Goal: Task Accomplishment & Management: Use online tool/utility

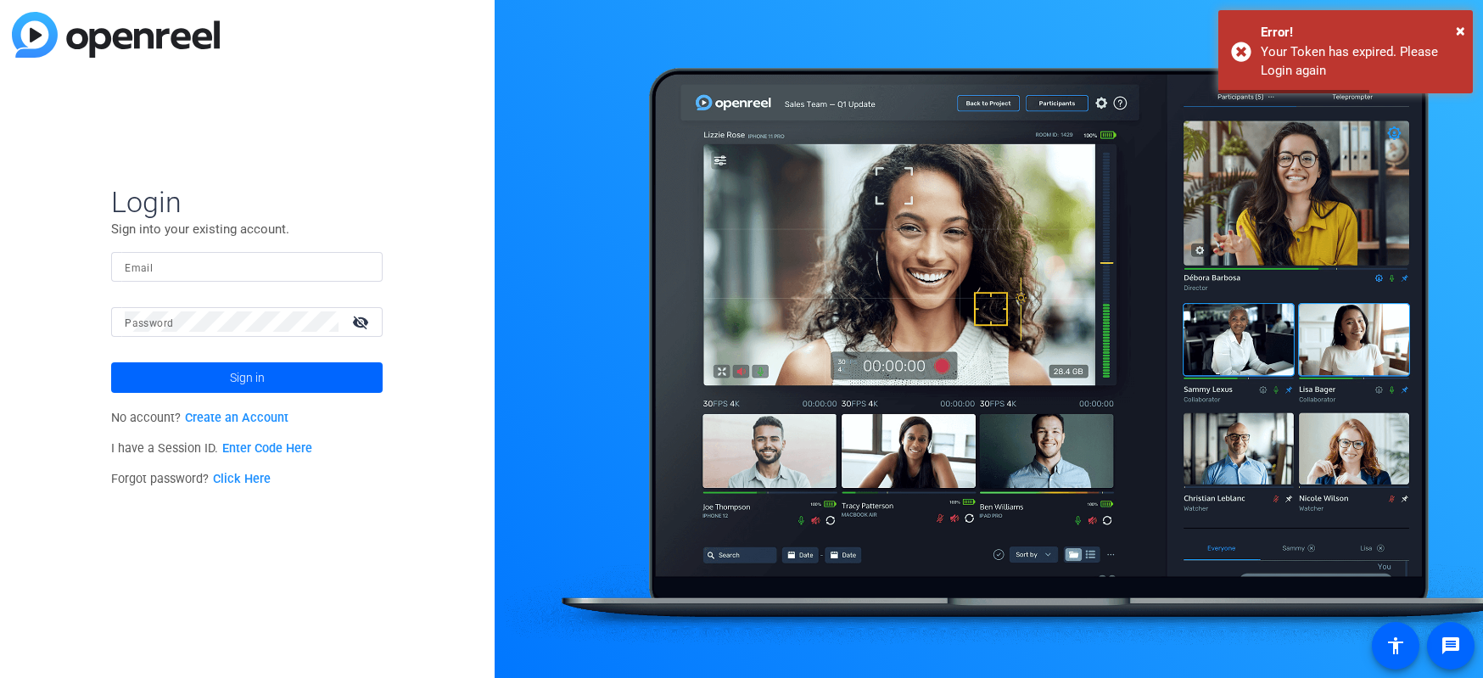
click at [194, 257] on input "Email" at bounding box center [247, 266] width 244 height 20
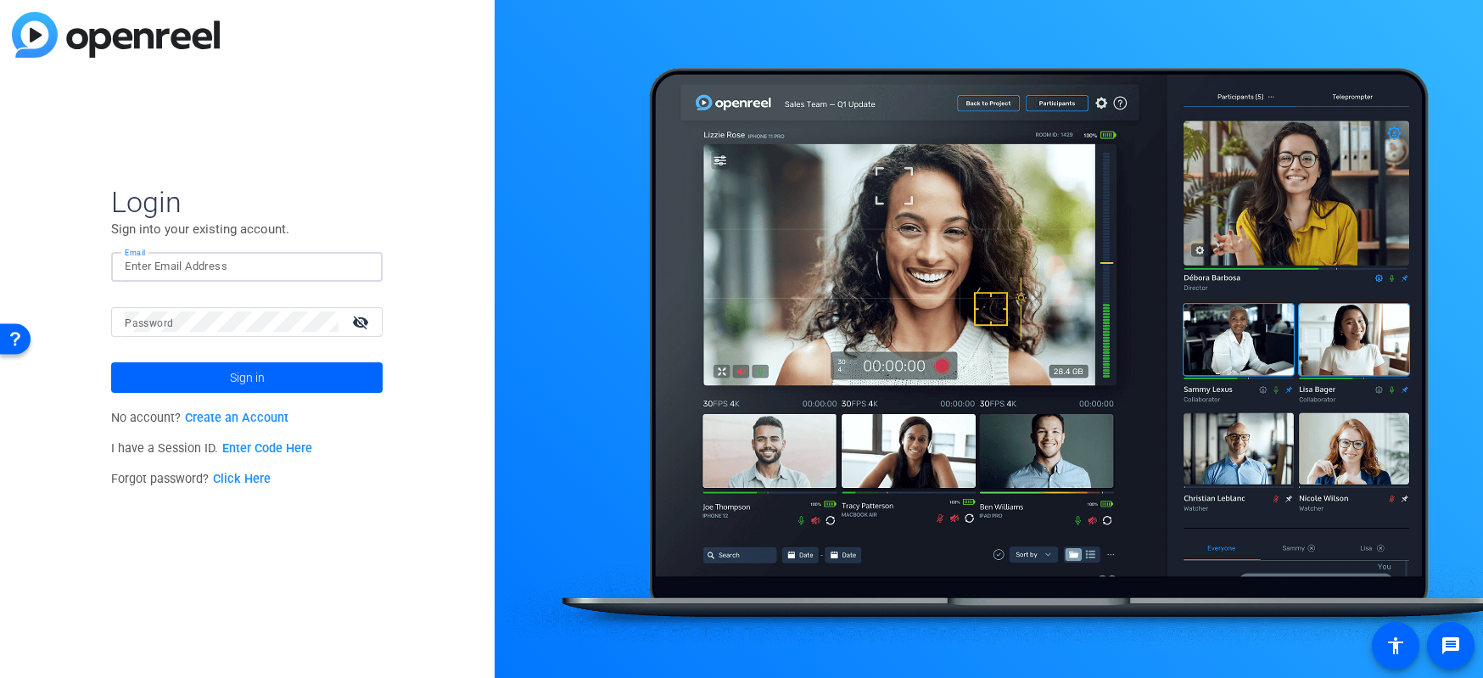
click at [327, 642] on div "Login Sign into your existing account. Email Password visibility_off Sign in No…" at bounding box center [247, 339] width 495 height 678
click at [191, 266] on input "Email" at bounding box center [247, 266] width 244 height 20
paste input "[EMAIL_ADDRESS][DOMAIN_NAME]"
type input "[EMAIL_ADDRESS][DOMAIN_NAME]"
click at [154, 318] on mat-label "Password" at bounding box center [149, 323] width 48 height 12
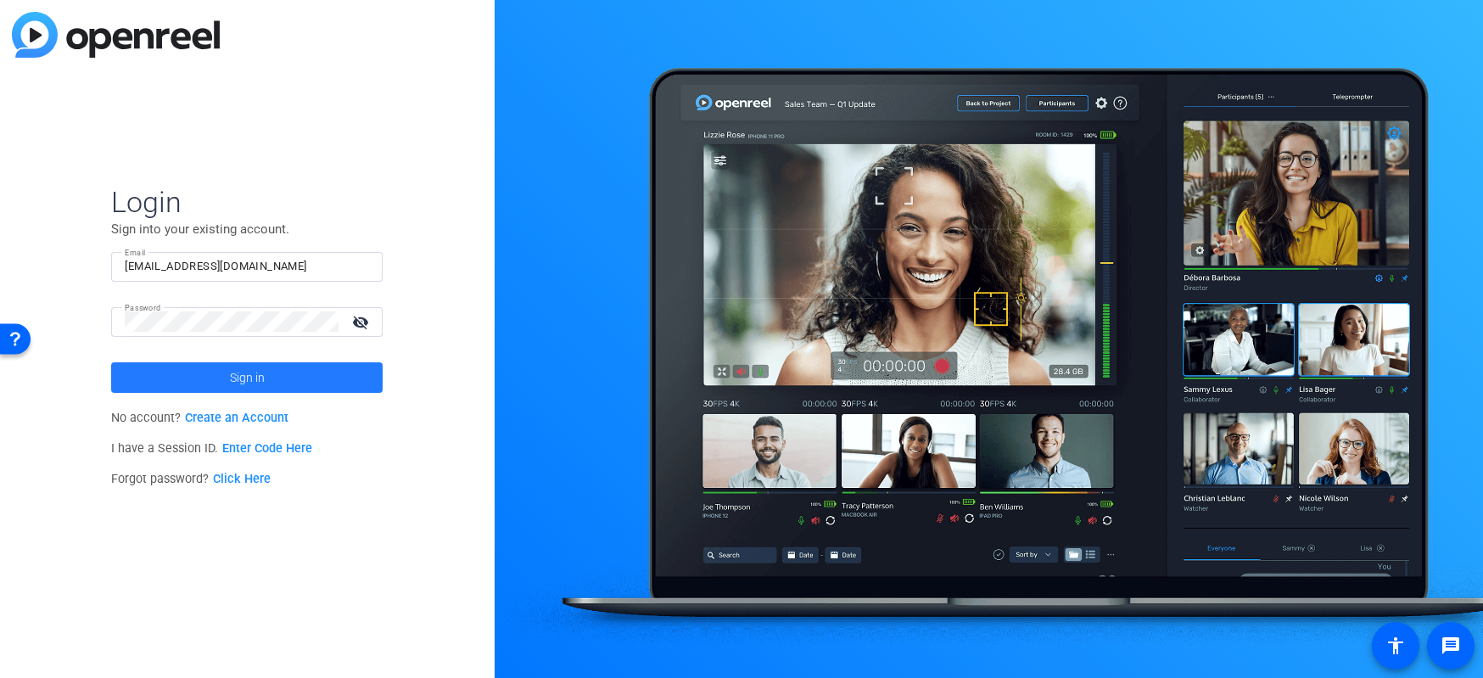
click at [246, 377] on span "Sign in" at bounding box center [247, 377] width 35 height 42
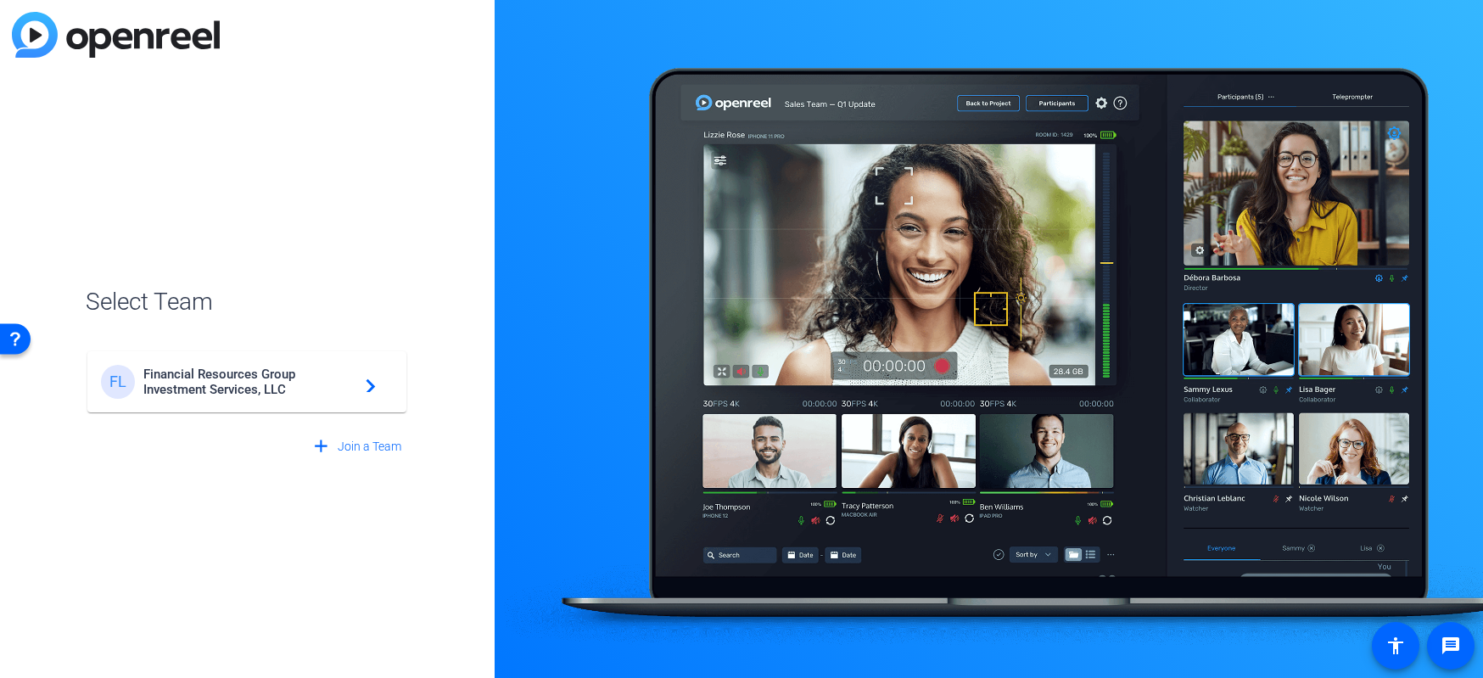
click at [192, 385] on span "Financial Resources Group Investment Services, LLC" at bounding box center [249, 382] width 212 height 31
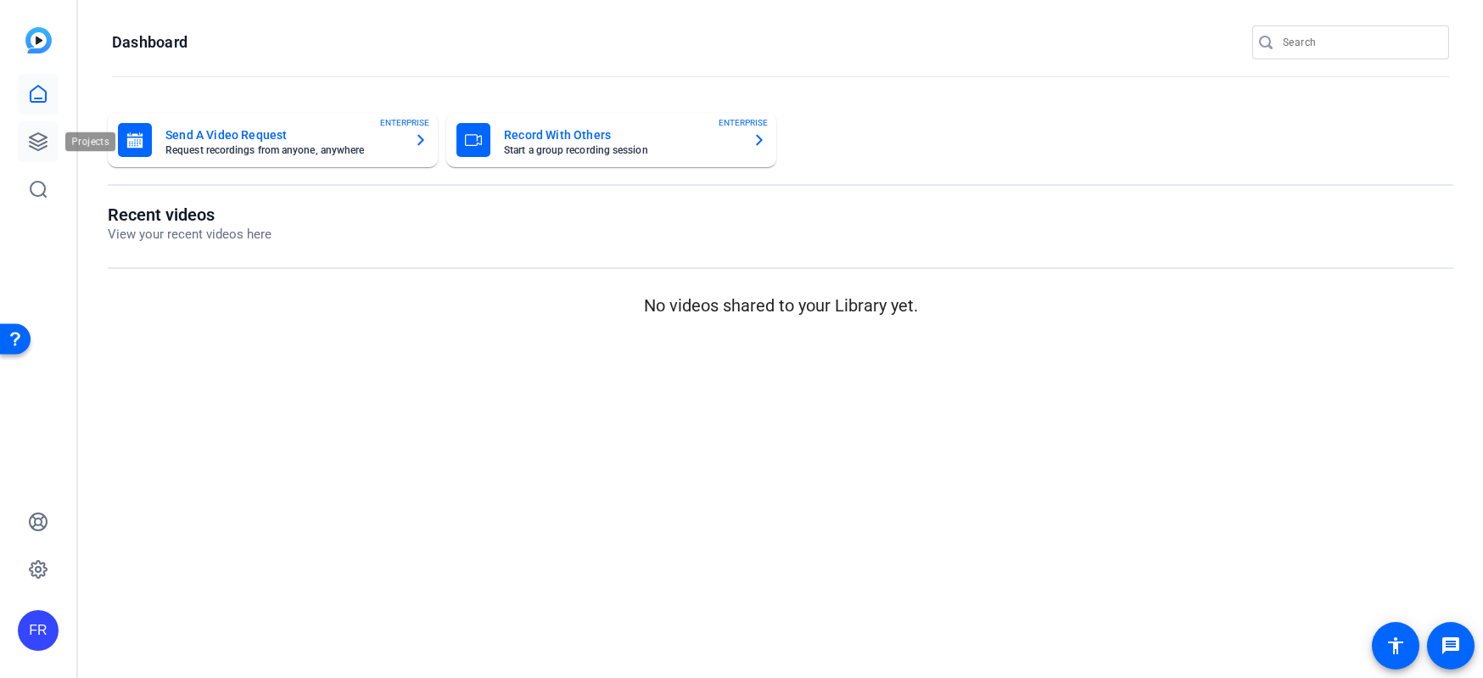
click at [33, 146] on icon at bounding box center [38, 142] width 20 height 20
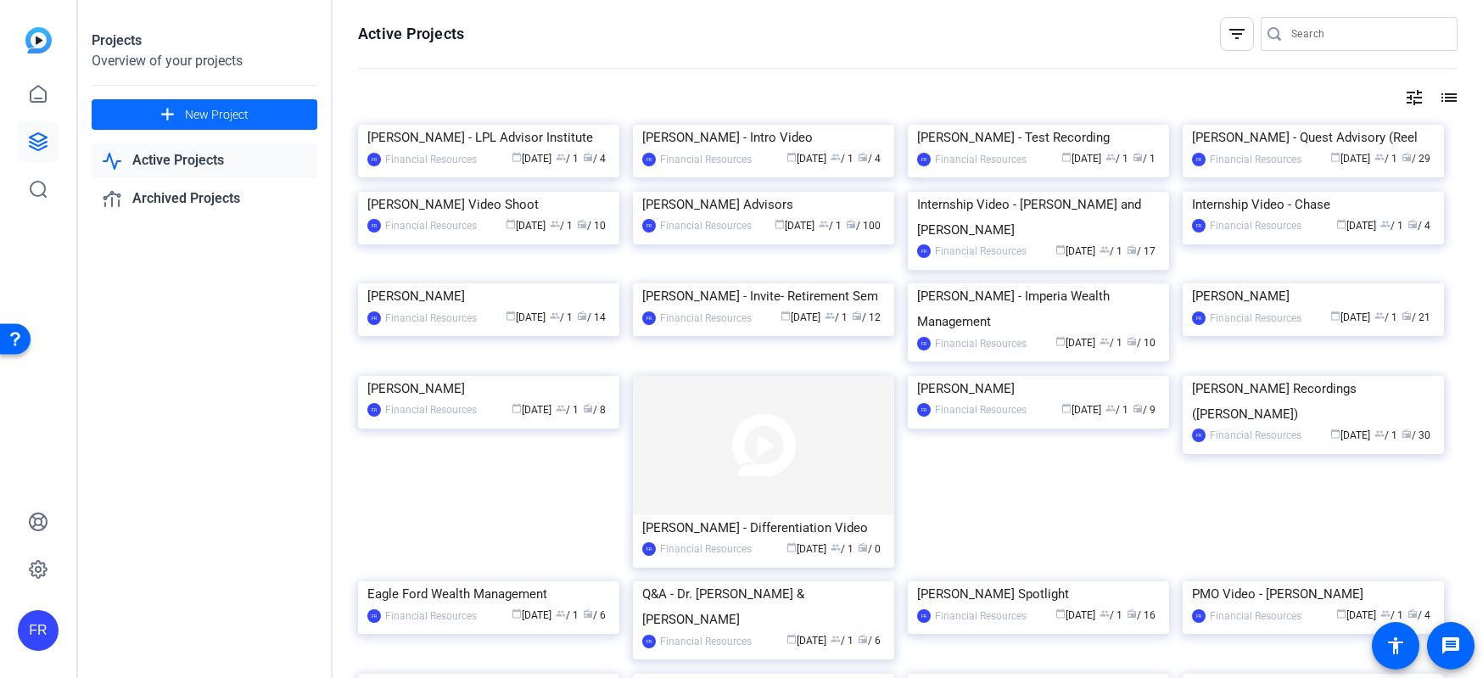
click at [188, 114] on span "New Project" at bounding box center [217, 115] width 64 height 18
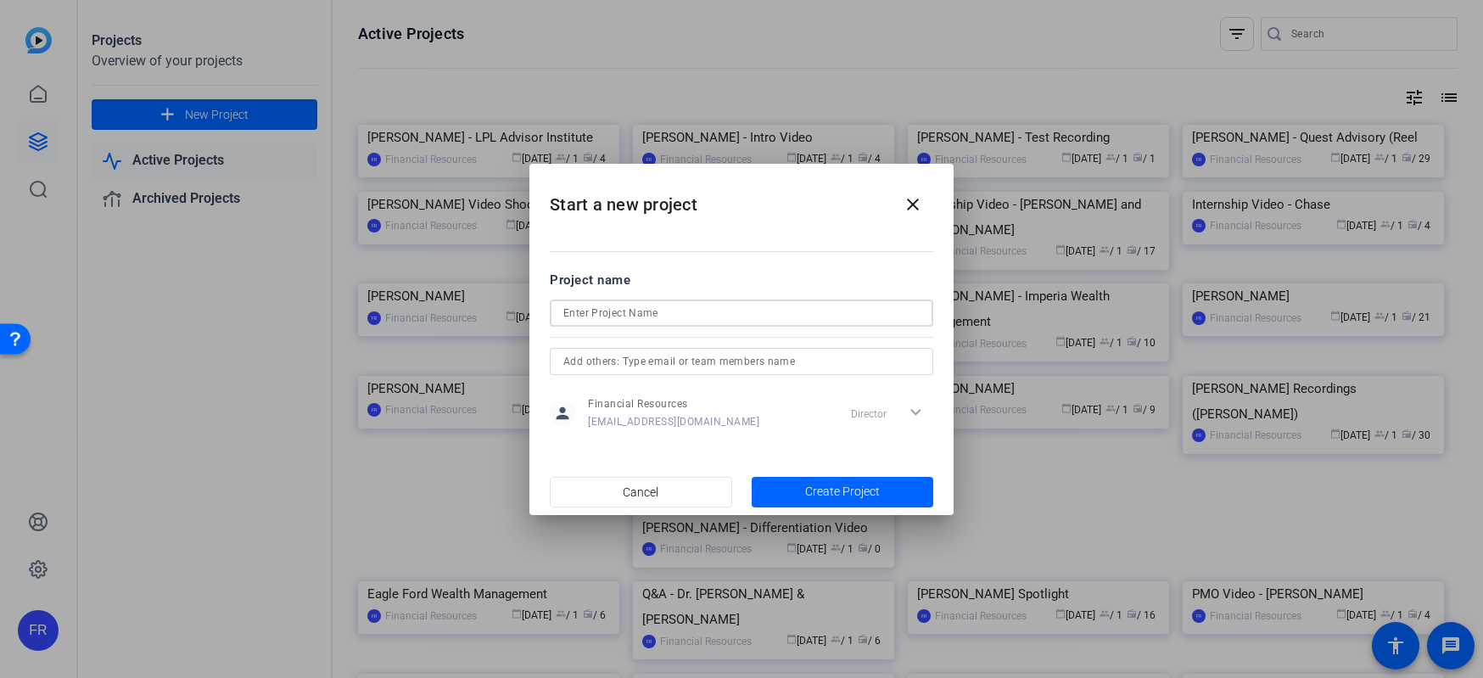
click at [604, 309] on input at bounding box center [741, 313] width 356 height 20
type input "Slater Wealth Management"
click at [841, 487] on span "Create Project" at bounding box center [842, 492] width 75 height 18
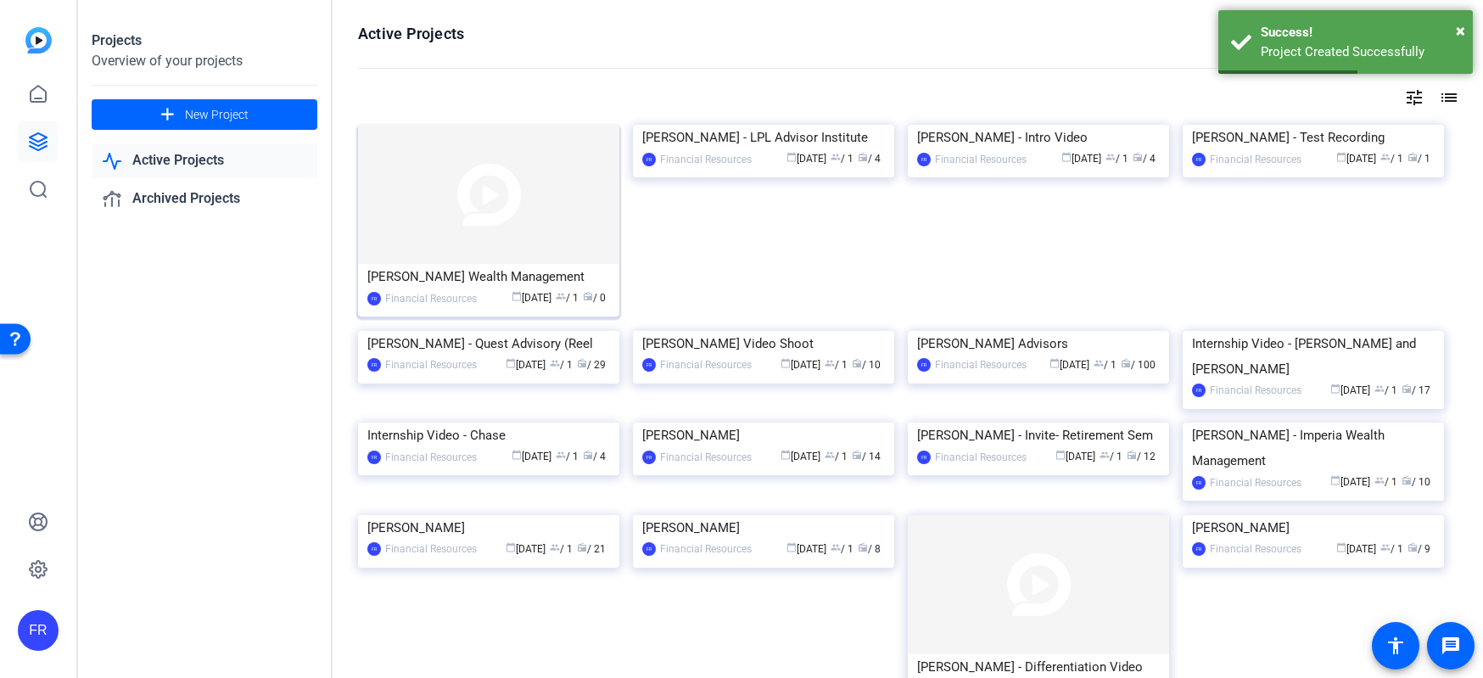
click at [434, 205] on img at bounding box center [488, 194] width 261 height 139
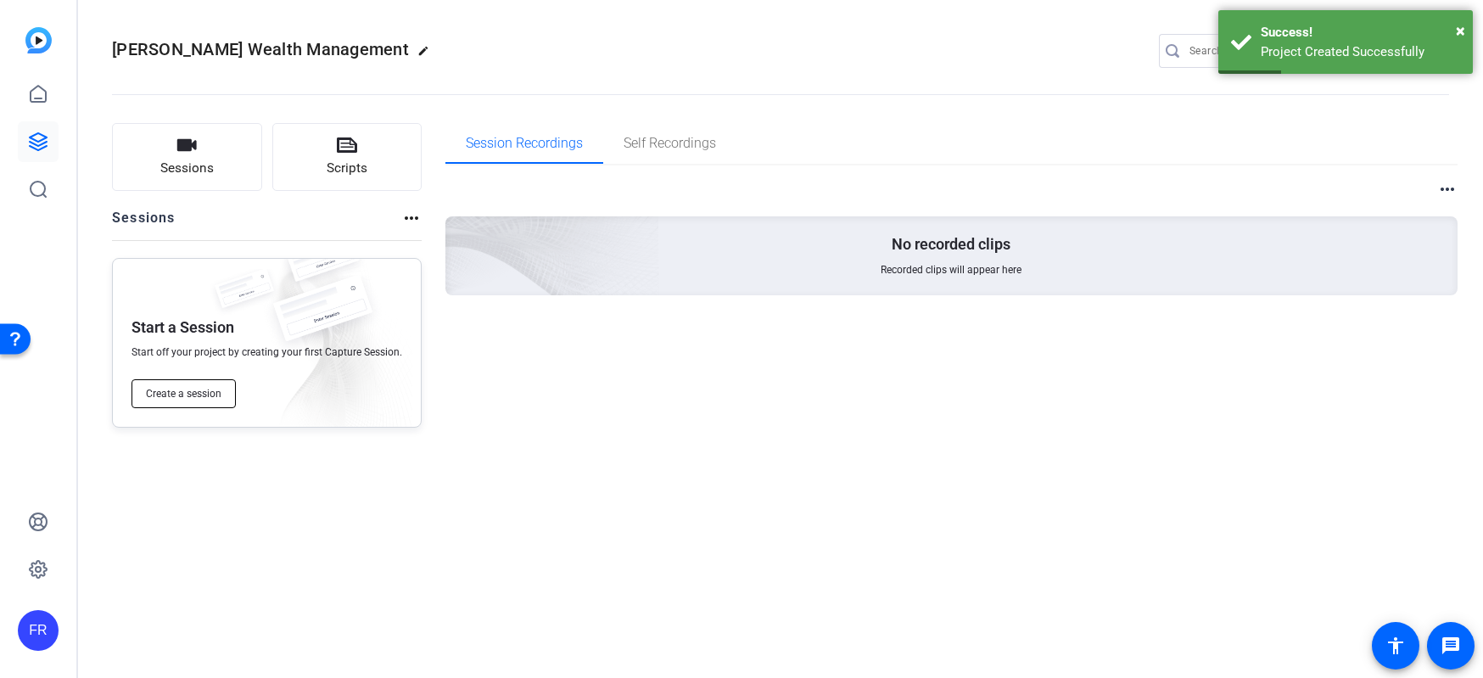
click at [195, 387] on span "Create a session" at bounding box center [184, 394] width 76 height 14
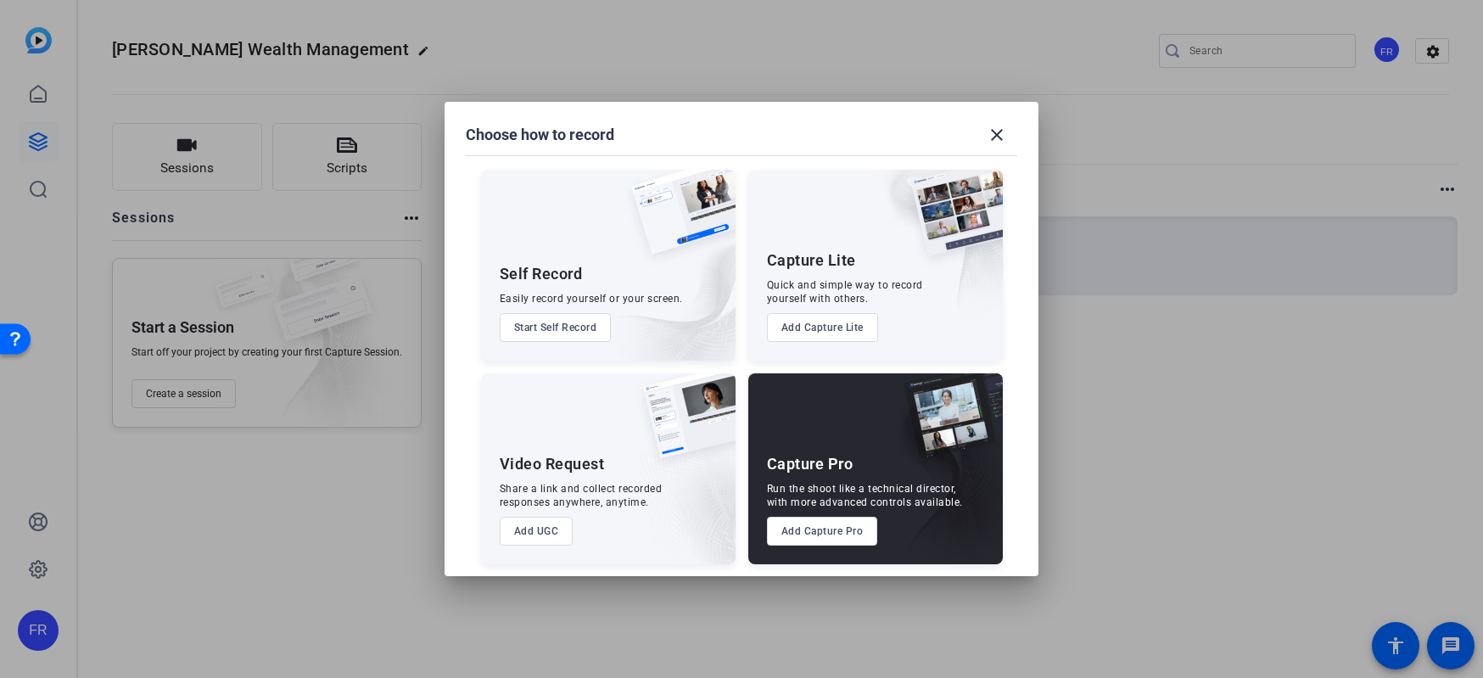
click at [775, 513] on div "Capture Pro Run the shoot like a technical director, with more advanced control…" at bounding box center [875, 468] width 255 height 191
click at [801, 535] on button "Add Capture Pro" at bounding box center [822, 531] width 111 height 29
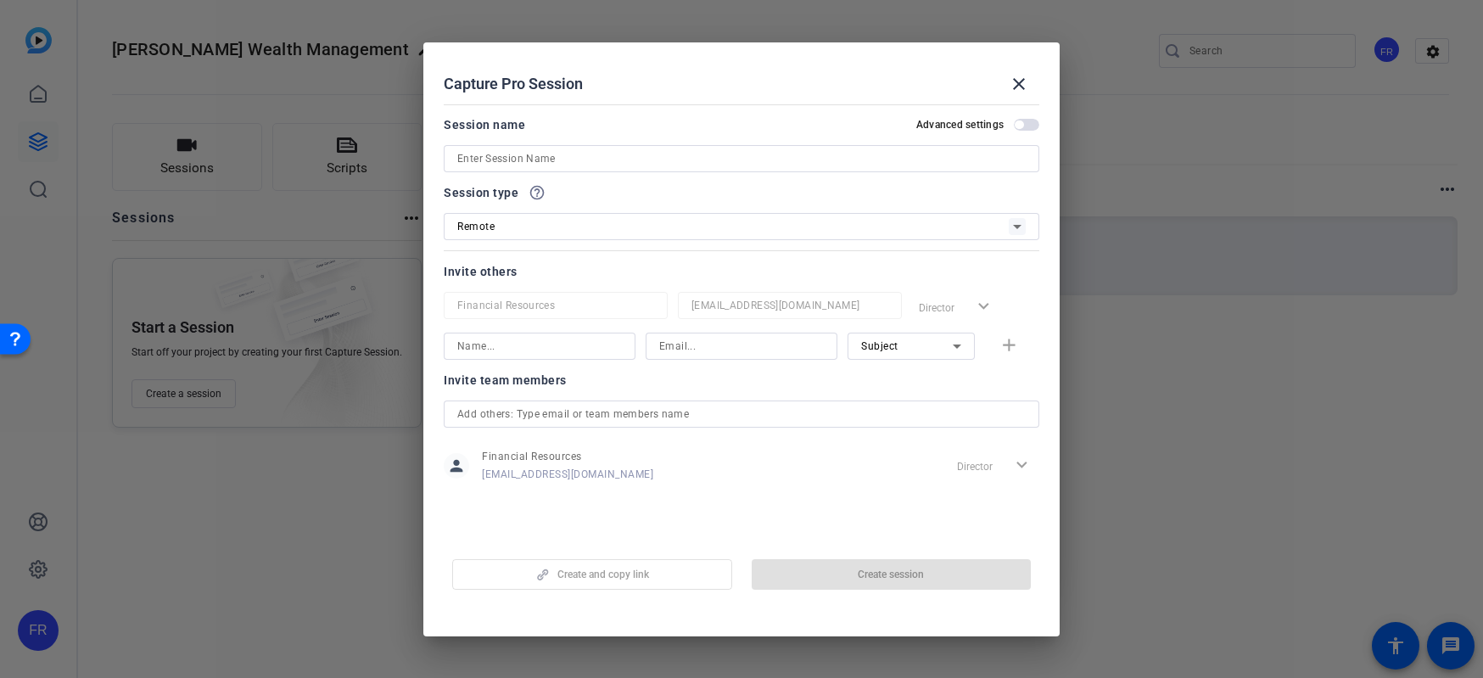
click at [467, 157] on input at bounding box center [741, 158] width 569 height 20
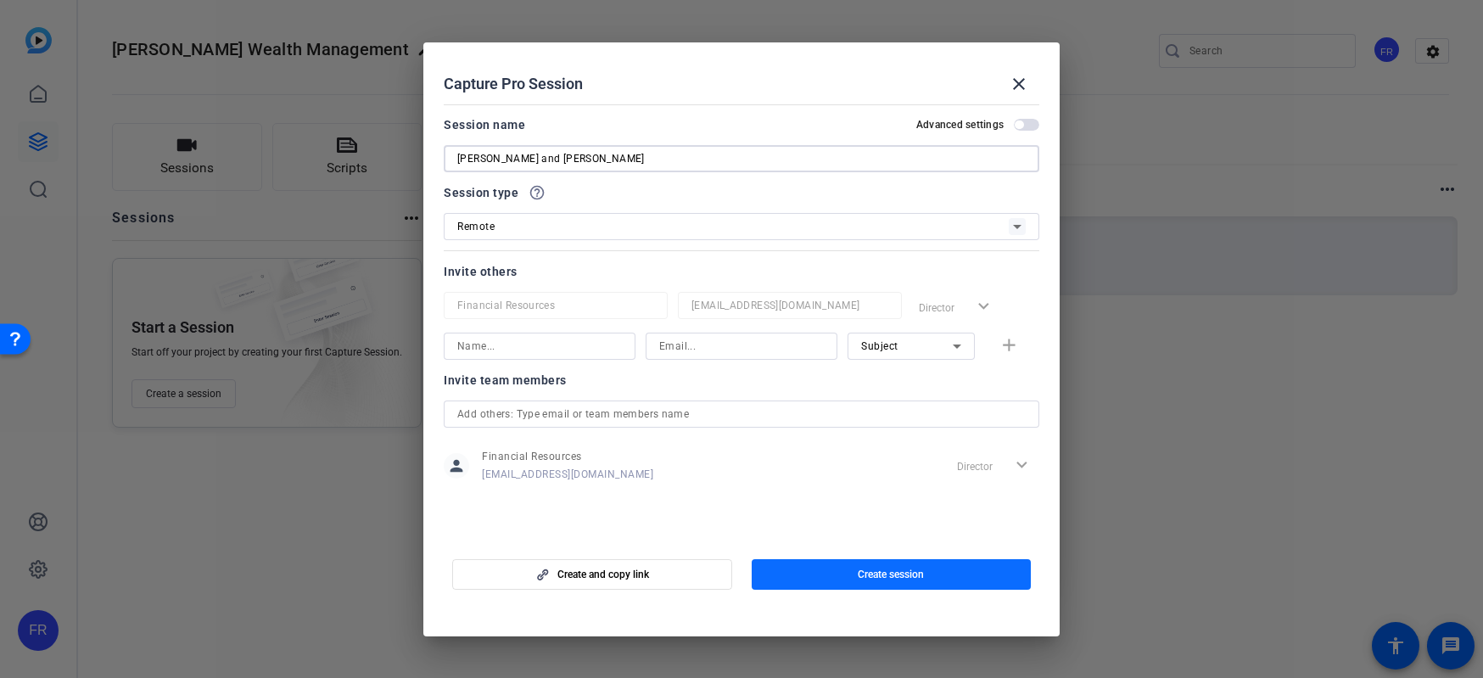
type input "[PERSON_NAME] and [PERSON_NAME]"
click at [855, 569] on span "button" at bounding box center [892, 574] width 280 height 41
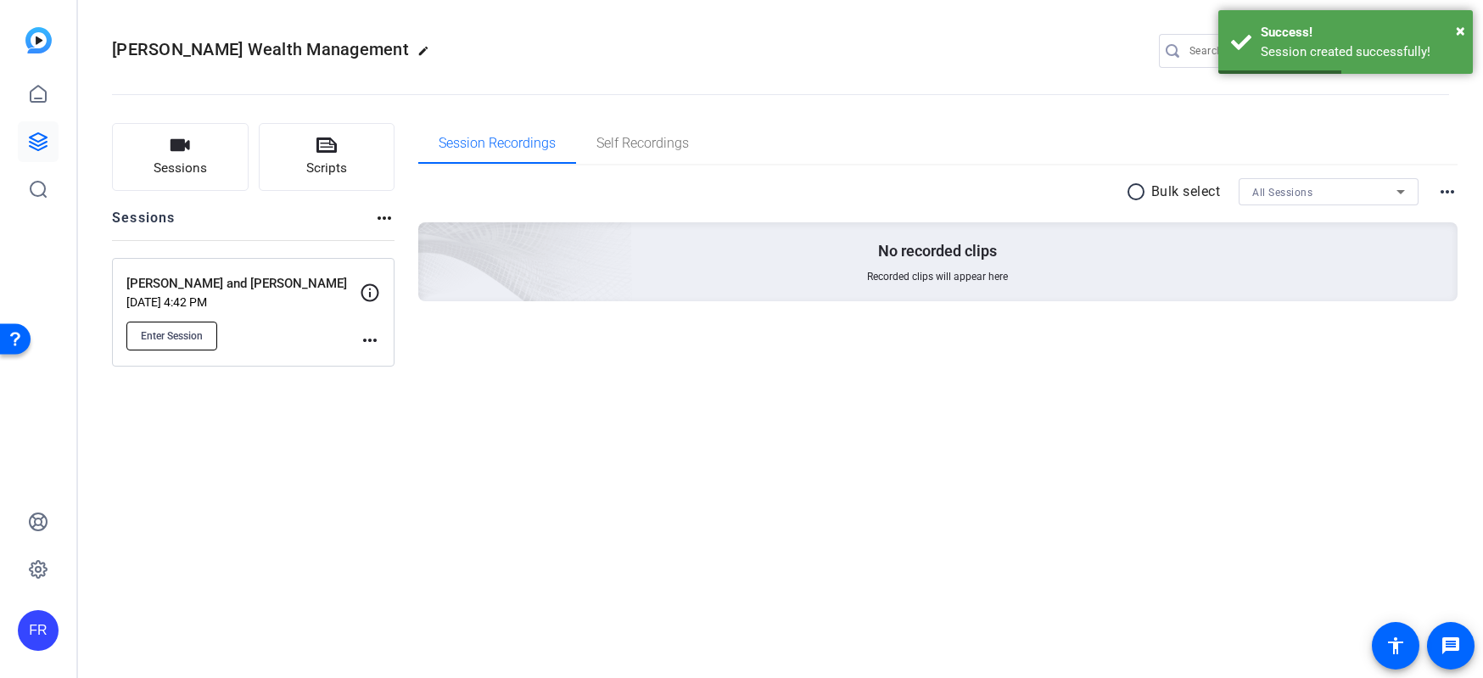
click at [192, 336] on span "Enter Session" at bounding box center [172, 336] width 62 height 14
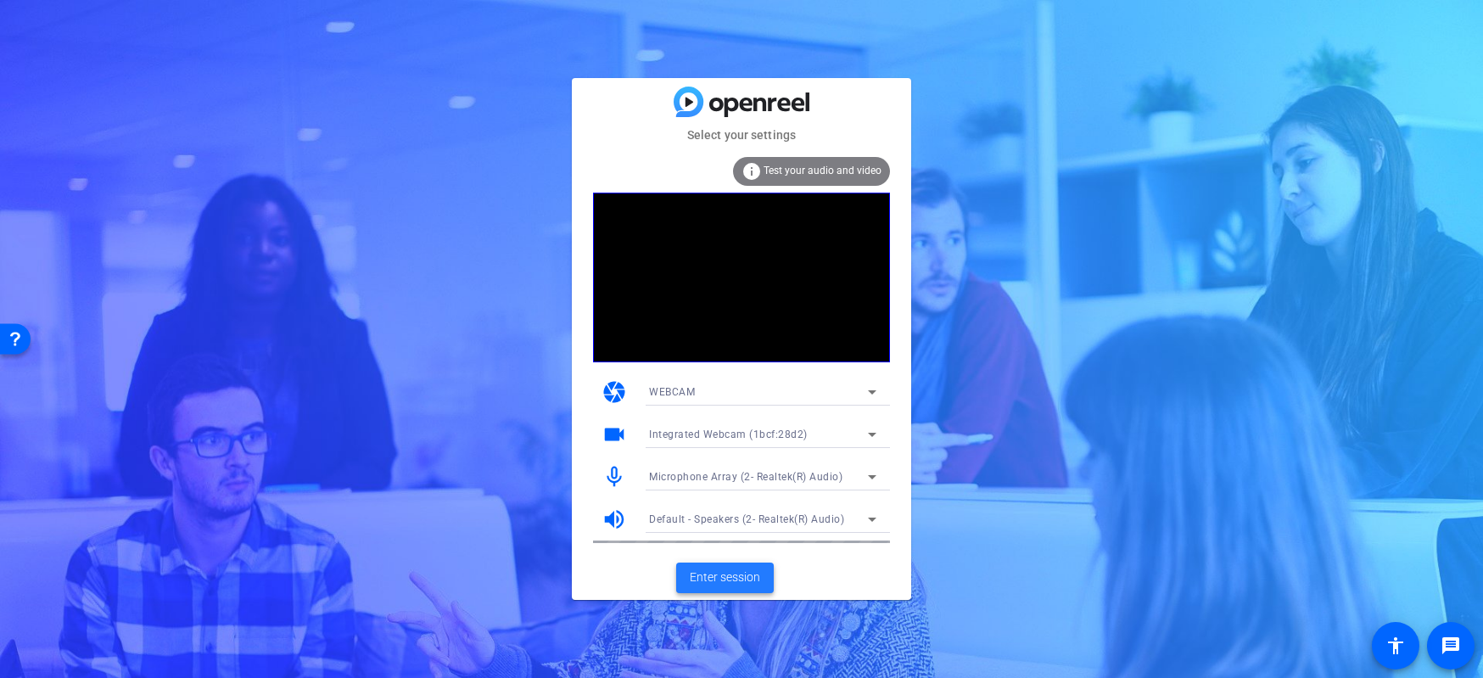
click at [740, 573] on span "Enter session" at bounding box center [725, 578] width 70 height 18
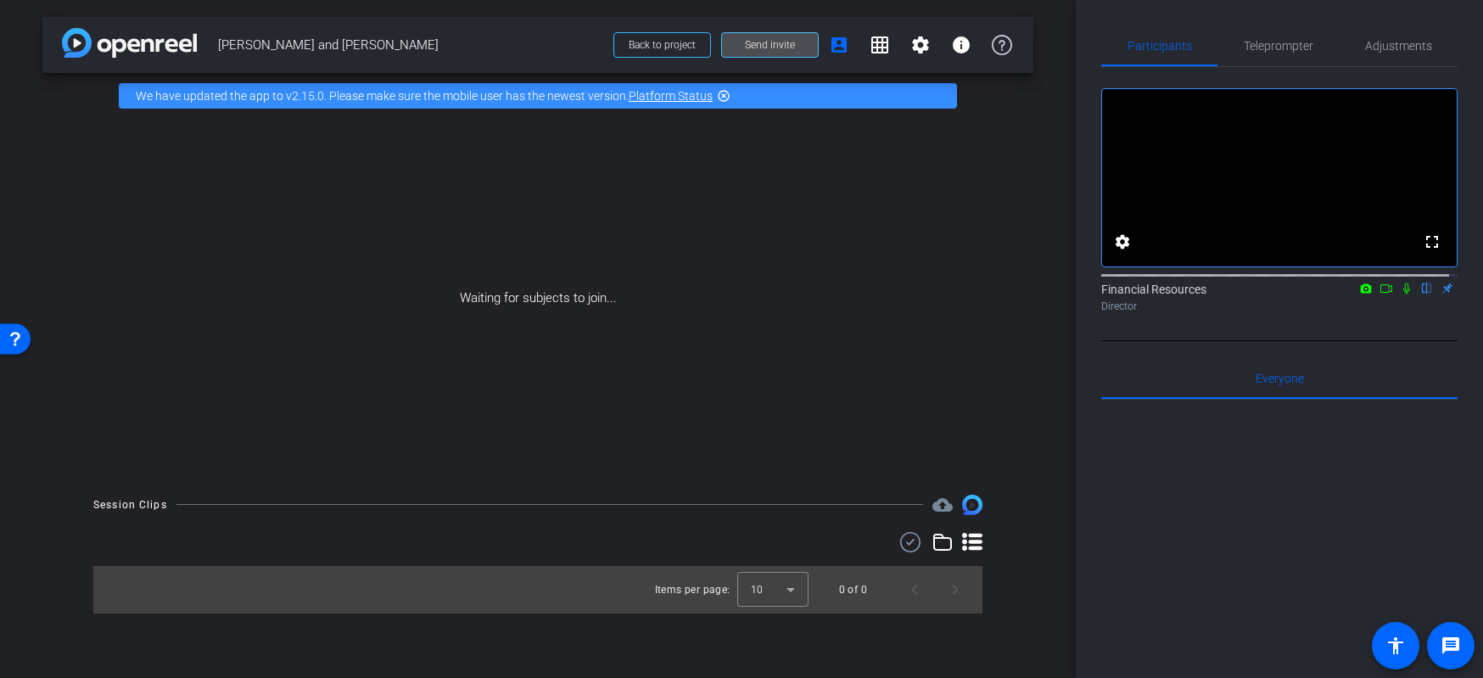
click at [754, 52] on span at bounding box center [770, 45] width 96 height 41
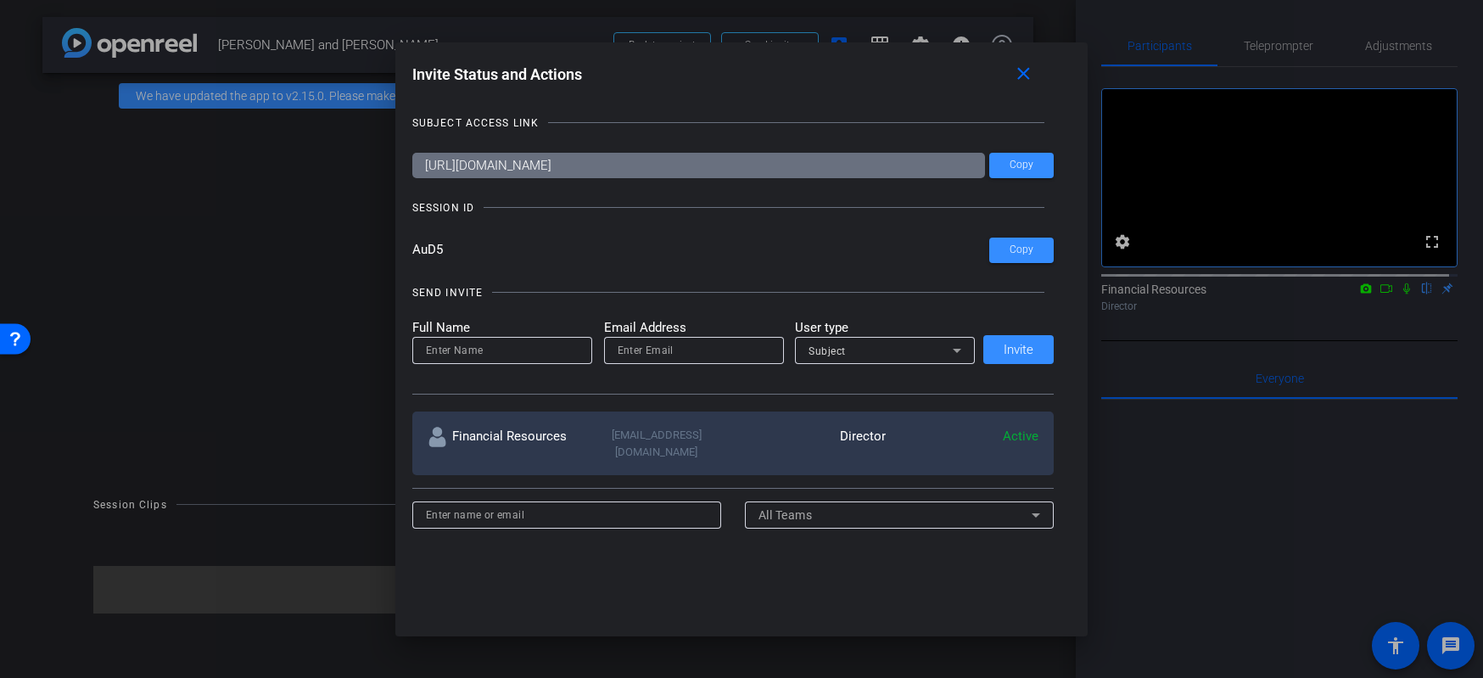
drag, startPoint x: 448, startPoint y: 249, endPoint x: 390, endPoint y: 248, distance: 57.7
click at [395, 248] on div "Invite Status and Actions close SUBJECT ACCESS LINK [URL][DOMAIN_NAME] Copy SES…" at bounding box center [741, 298] width 693 height 513
